Goal: Task Accomplishment & Management: Manage account settings

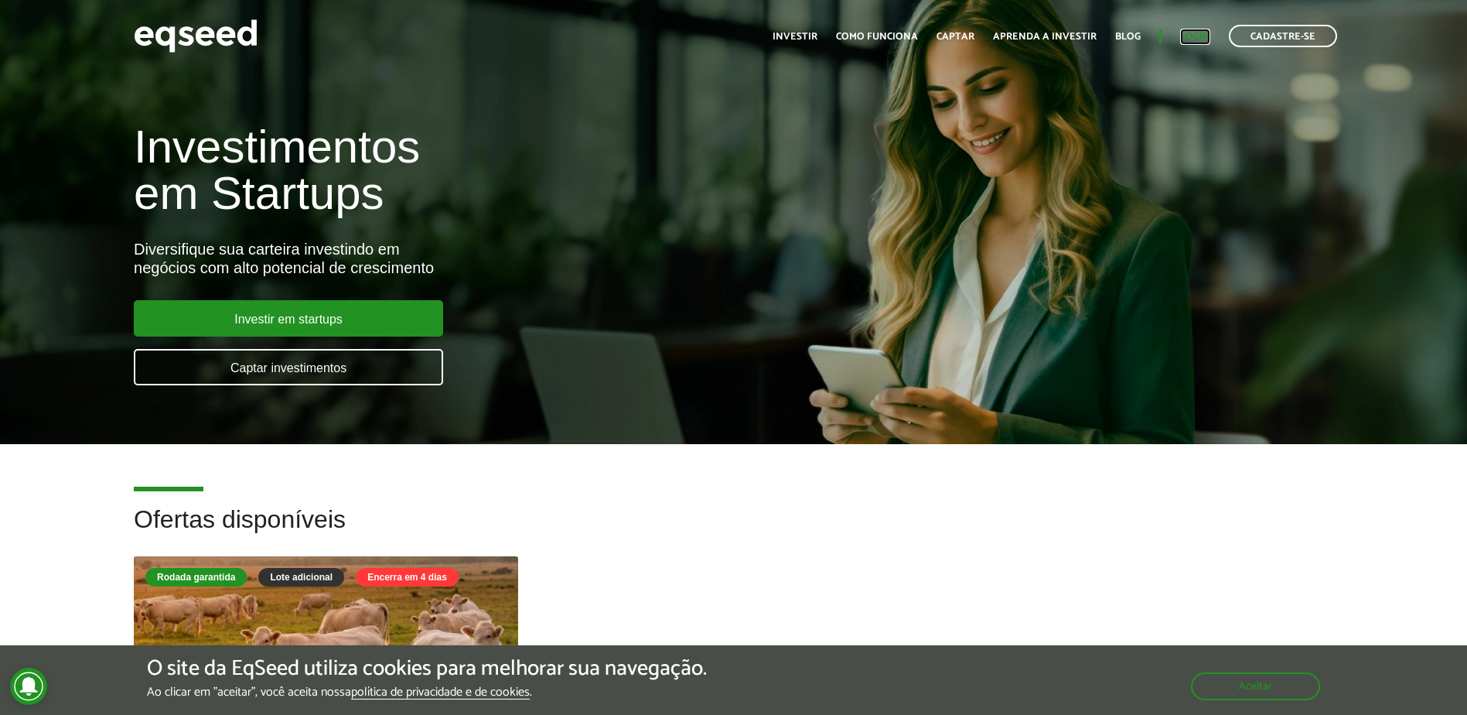
click at [1183, 34] on link "Login" at bounding box center [1195, 37] width 30 height 10
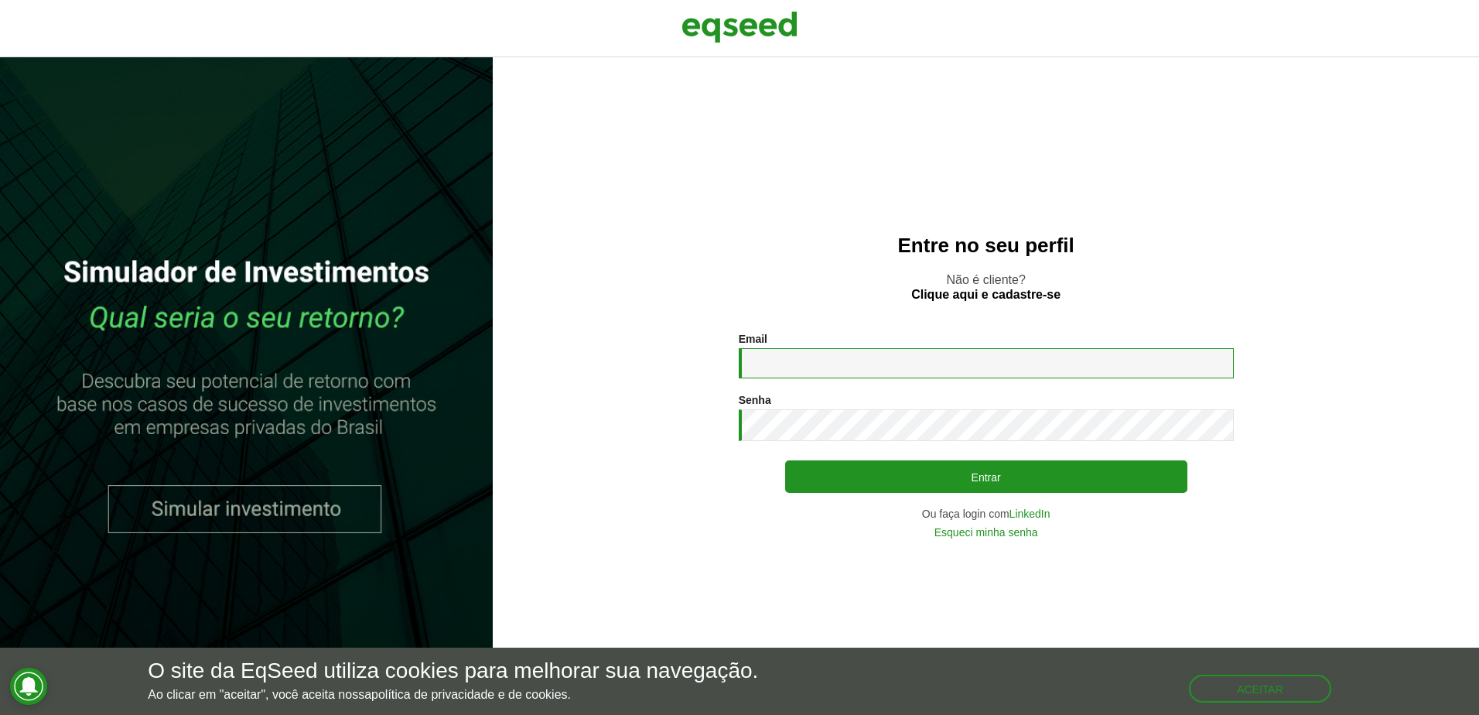
click at [765, 362] on input "Email *" at bounding box center [986, 363] width 495 height 30
type input "**********"
